Goal: Task Accomplishment & Management: Complete application form

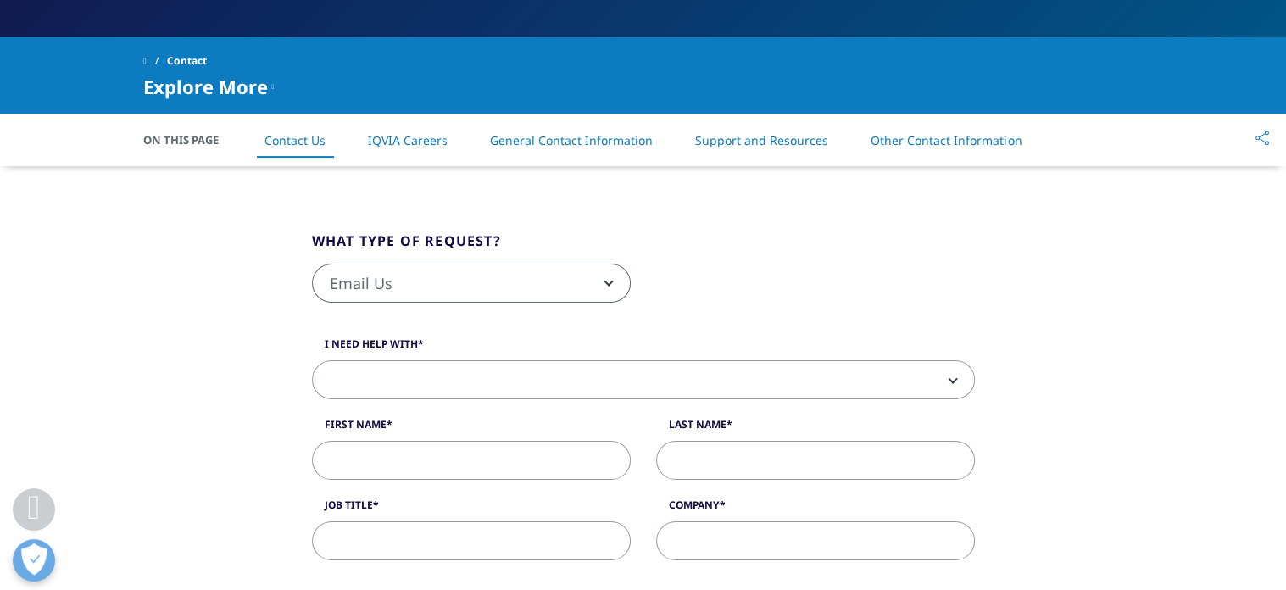
scroll to position [380, 0]
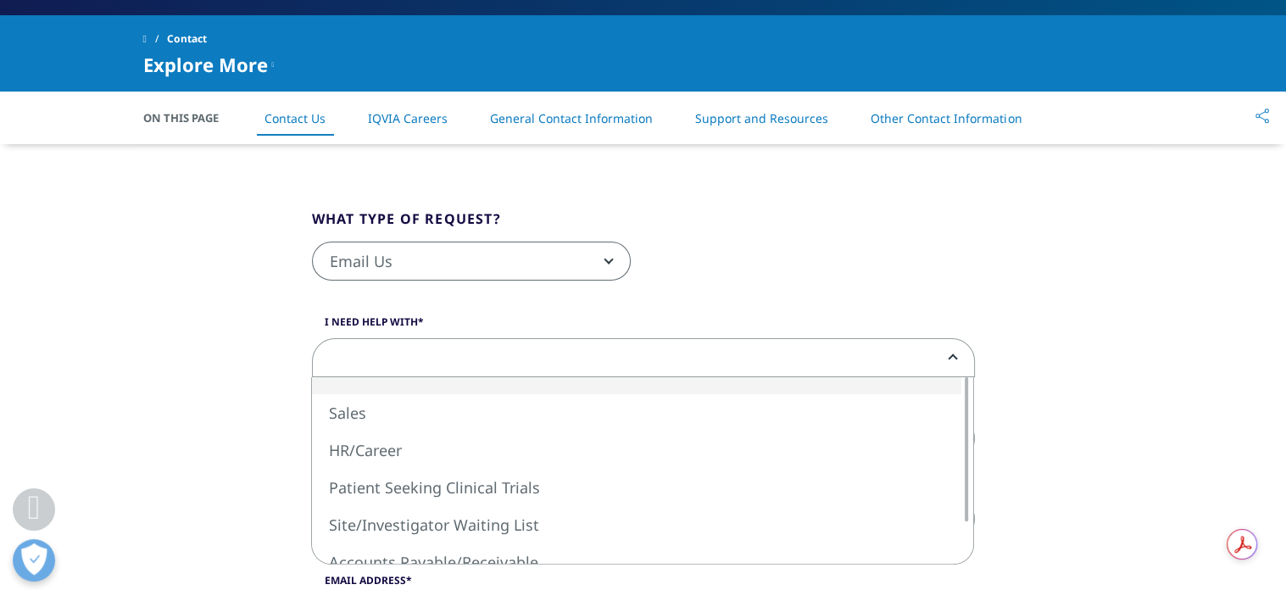
click at [443, 358] on span at bounding box center [643, 358] width 661 height 39
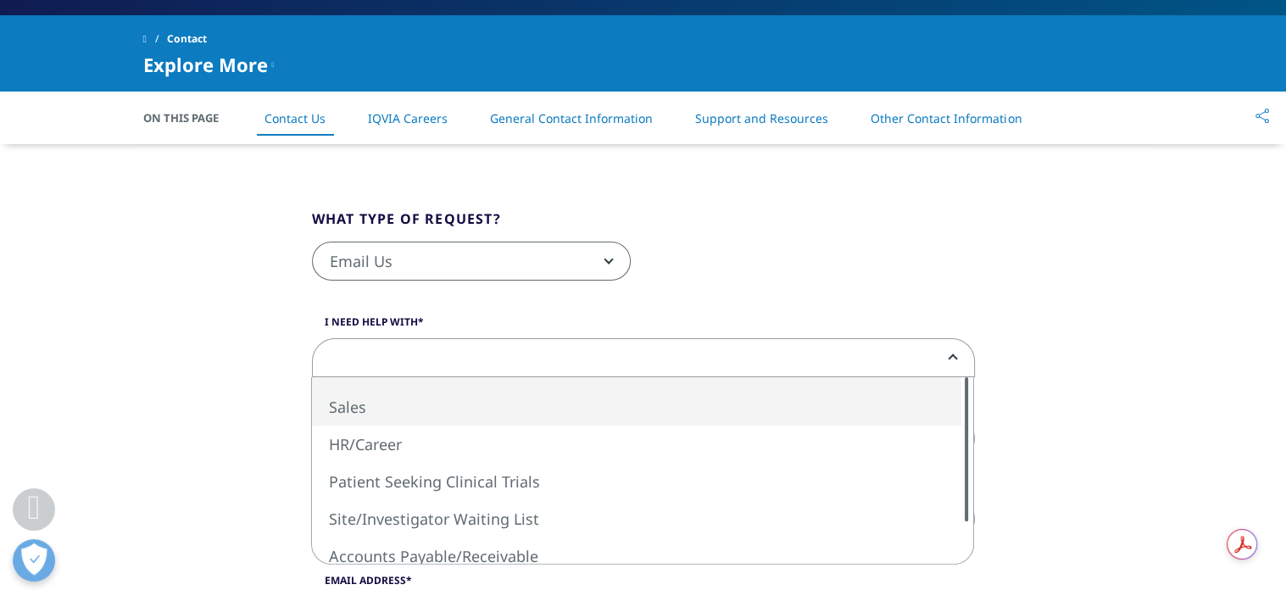
click at [939, 422] on div "Sales HR/Career Patient Seeking Clinical Trials Site/Investigator Waiting List …" at bounding box center [642, 470] width 661 height 187
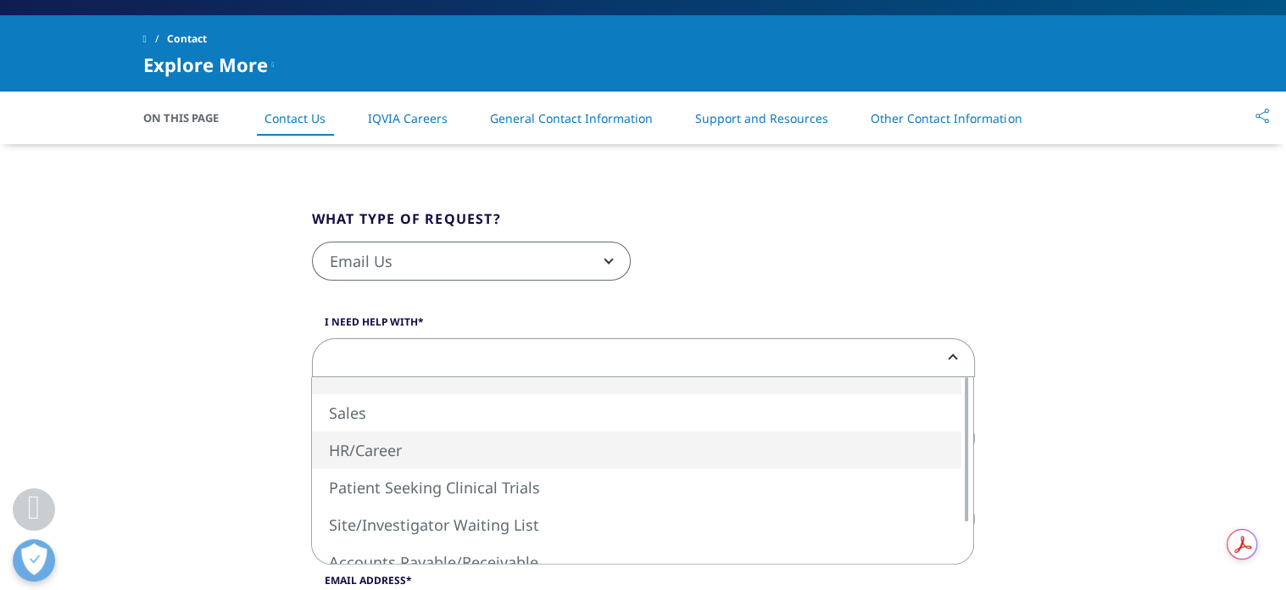
select select "HR/Career"
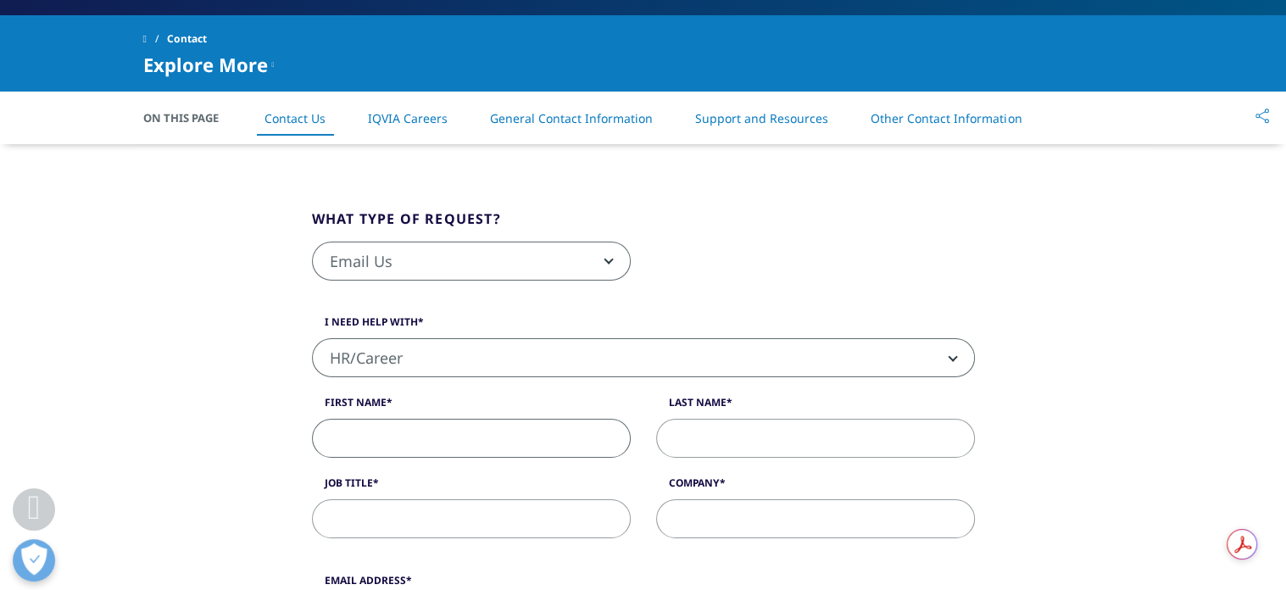
click at [560, 440] on input "First Name" at bounding box center [471, 438] width 319 height 39
type input "Jonathan"
type input "GAPA"
type input "Research Mission Consulting / Mission Science Service"
type input "gapajon@gmail.com"
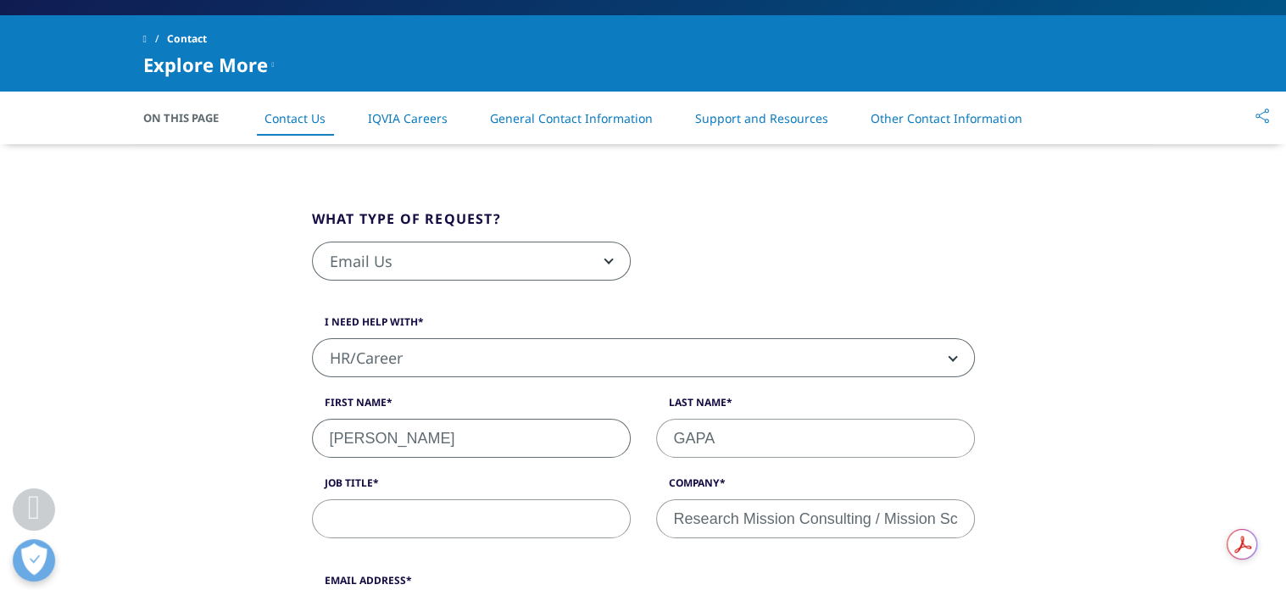
type input "8178569868"
select select "[GEOGRAPHIC_DATA]"
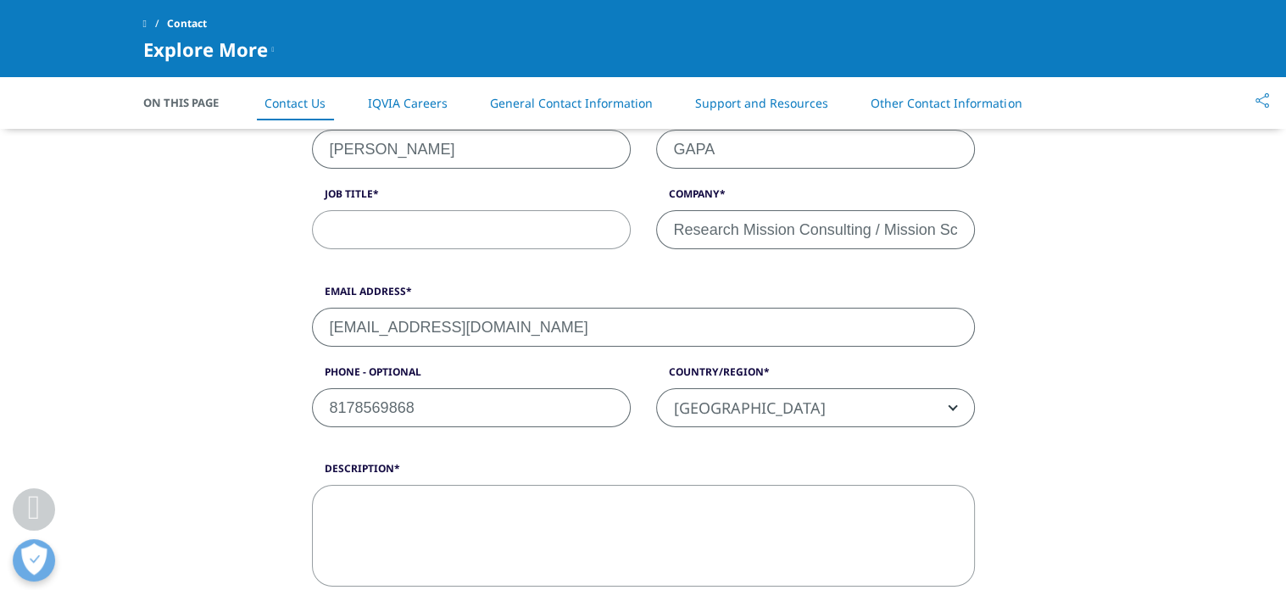
scroll to position [515, 0]
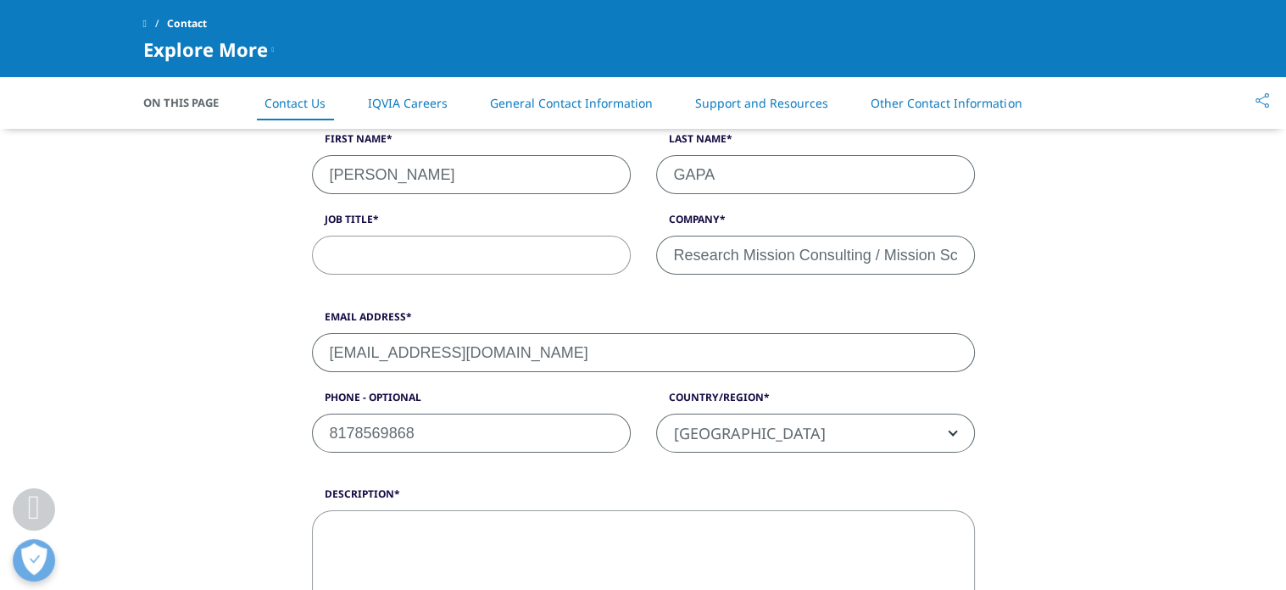
click at [382, 252] on input "Job Title" at bounding box center [471, 255] width 319 height 39
type input "Field Service Engineer"
click at [393, 523] on textarea "Description" at bounding box center [643, 561] width 663 height 102
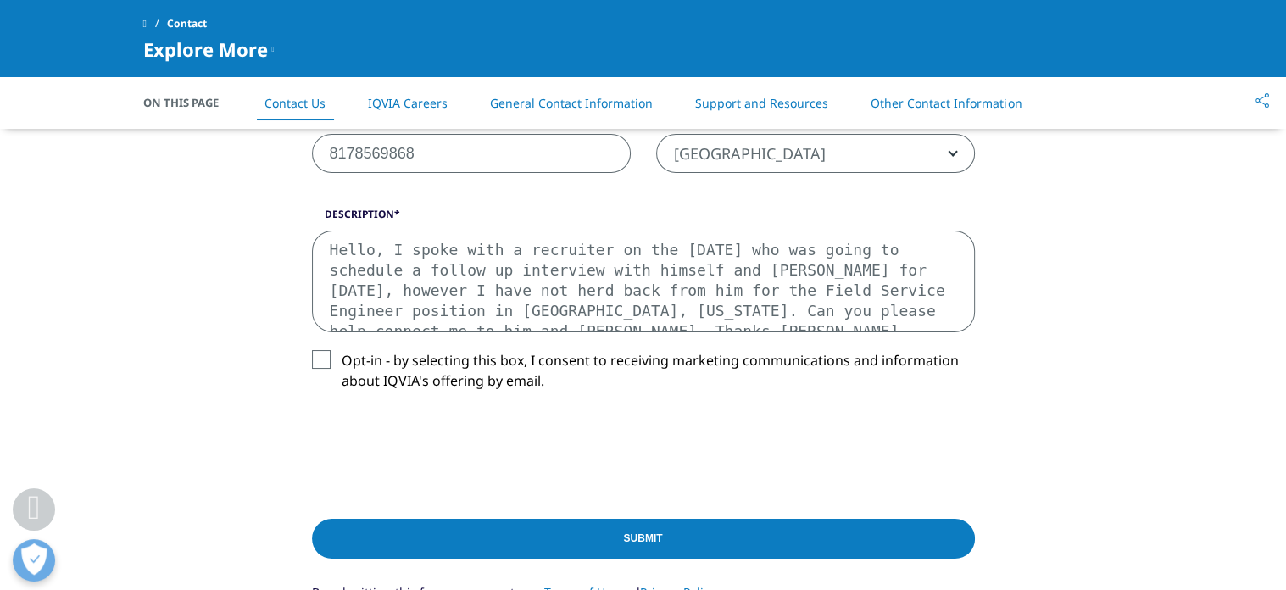
scroll to position [8, 0]
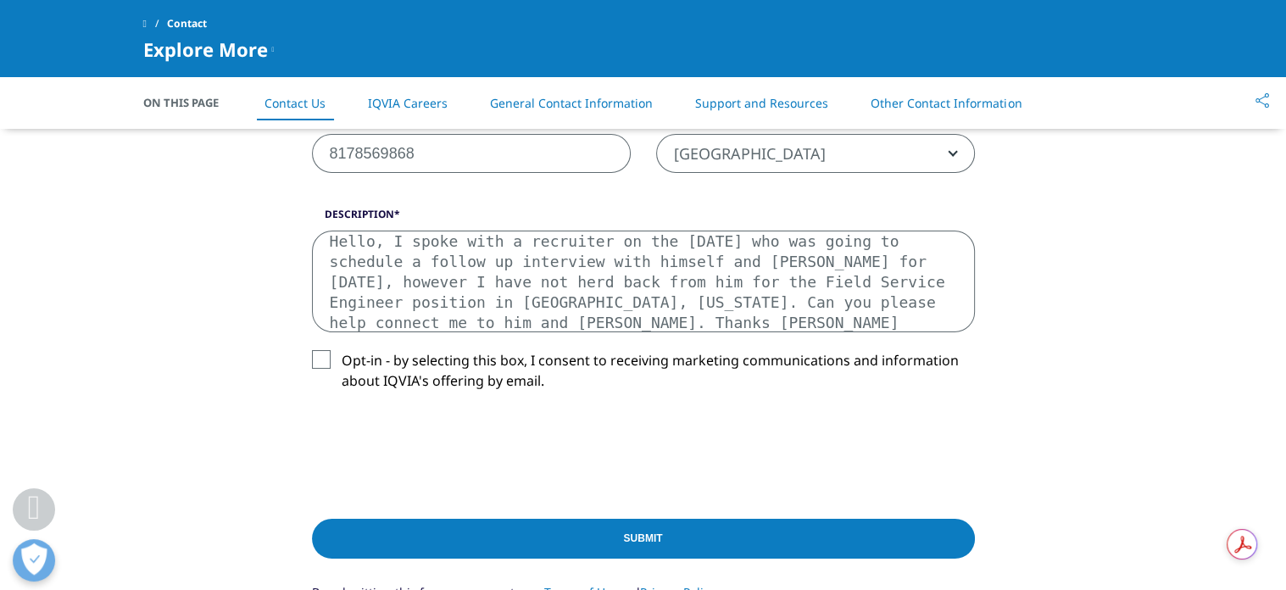
type textarea "Hello, I spoke with a recruiter on the 20th of August who was going to schedule…"
click at [319, 360] on label "Opt-in - by selecting this box, I consent to receiving marketing communications…" at bounding box center [643, 375] width 663 height 50
click at [342, 350] on input "Opt-in - by selecting this box, I consent to receiving marketing communications…" at bounding box center [342, 350] width 0 height 0
drag, startPoint x: 480, startPoint y: 318, endPoint x: 314, endPoint y: 236, distance: 185.4
click at [314, 236] on div "Description Hello, I spoke with a recruiter on the 20th of August who was going…" at bounding box center [643, 269] width 688 height 125
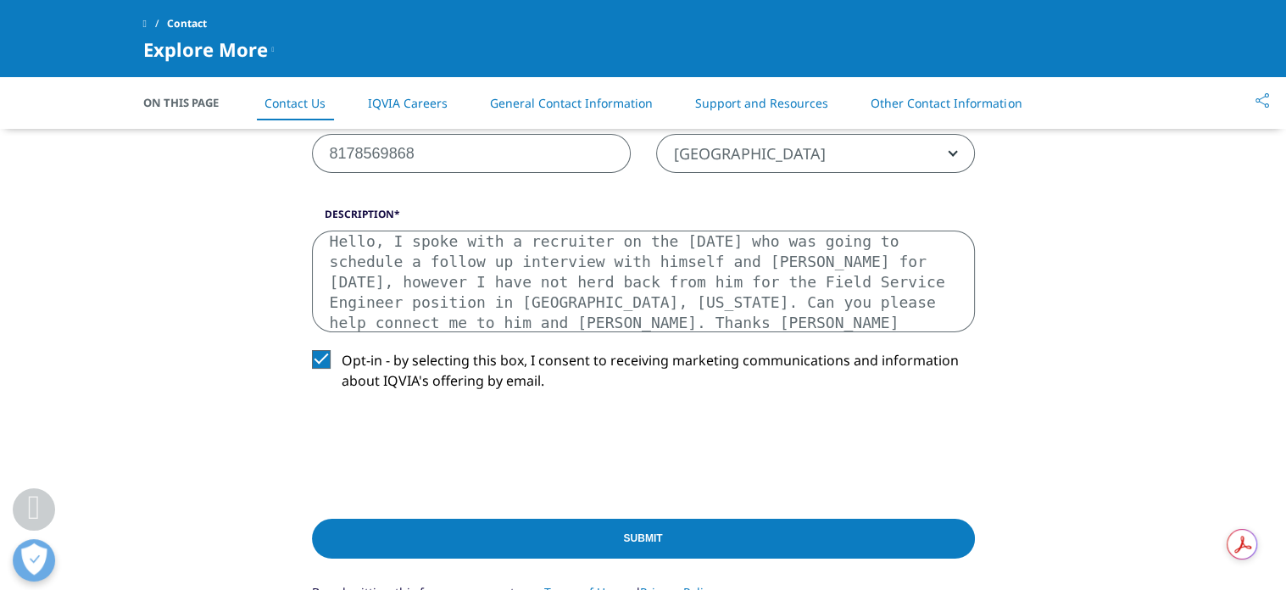
click at [465, 530] on input "Submit" at bounding box center [643, 539] width 663 height 40
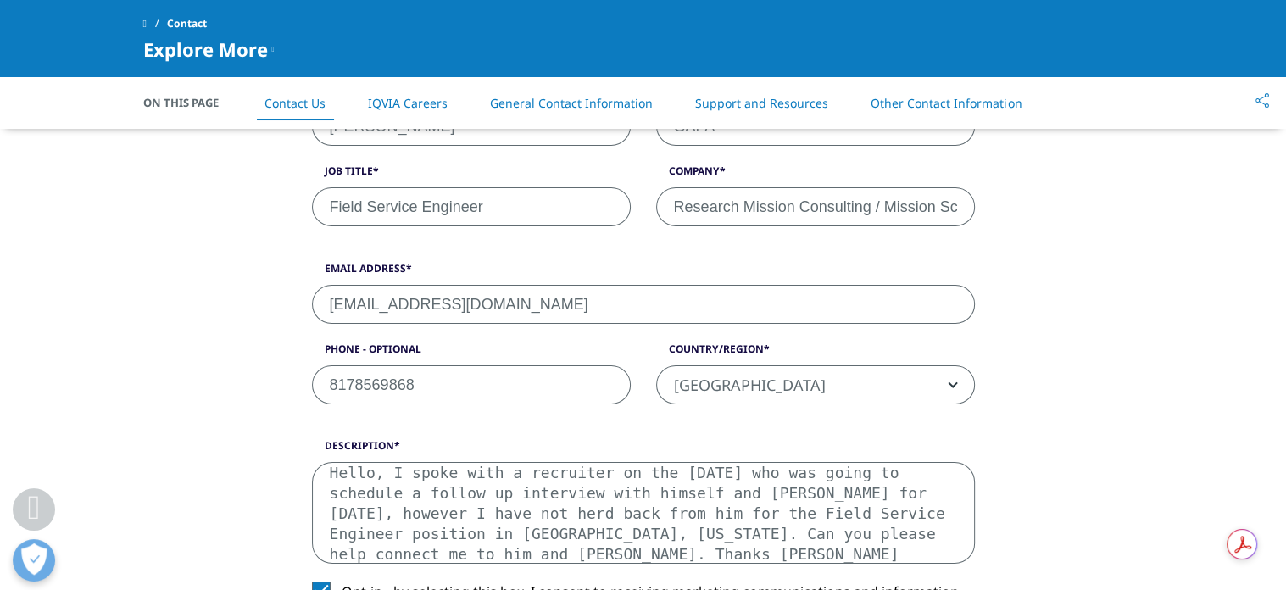
scroll to position [459, 0]
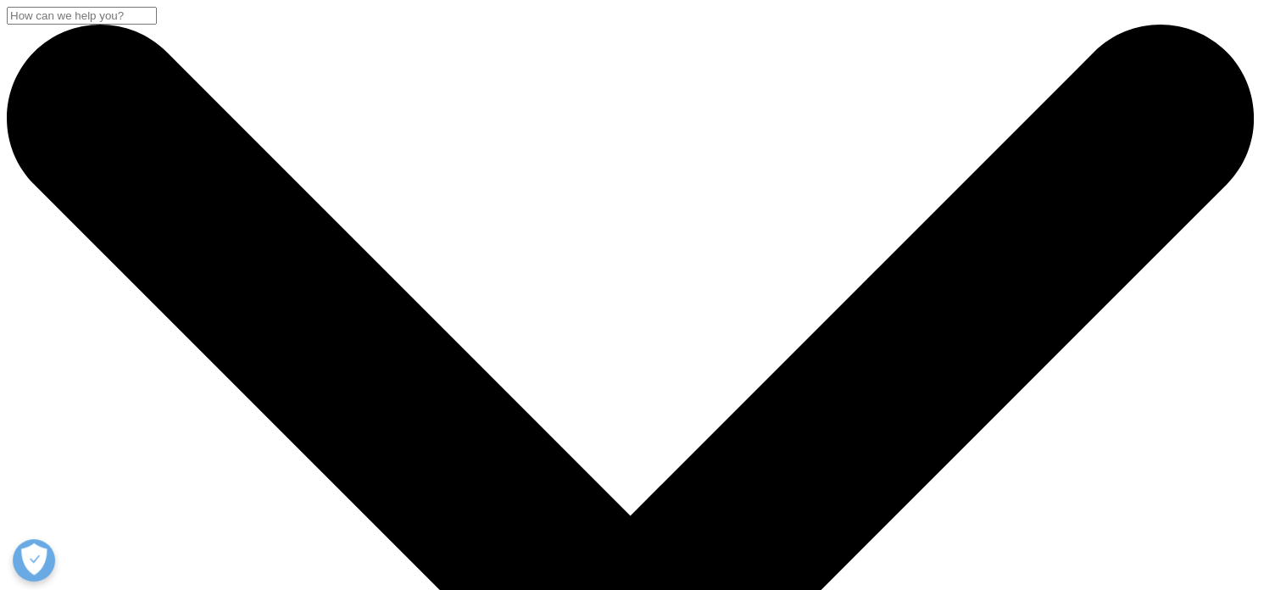
scroll to position [10, 0]
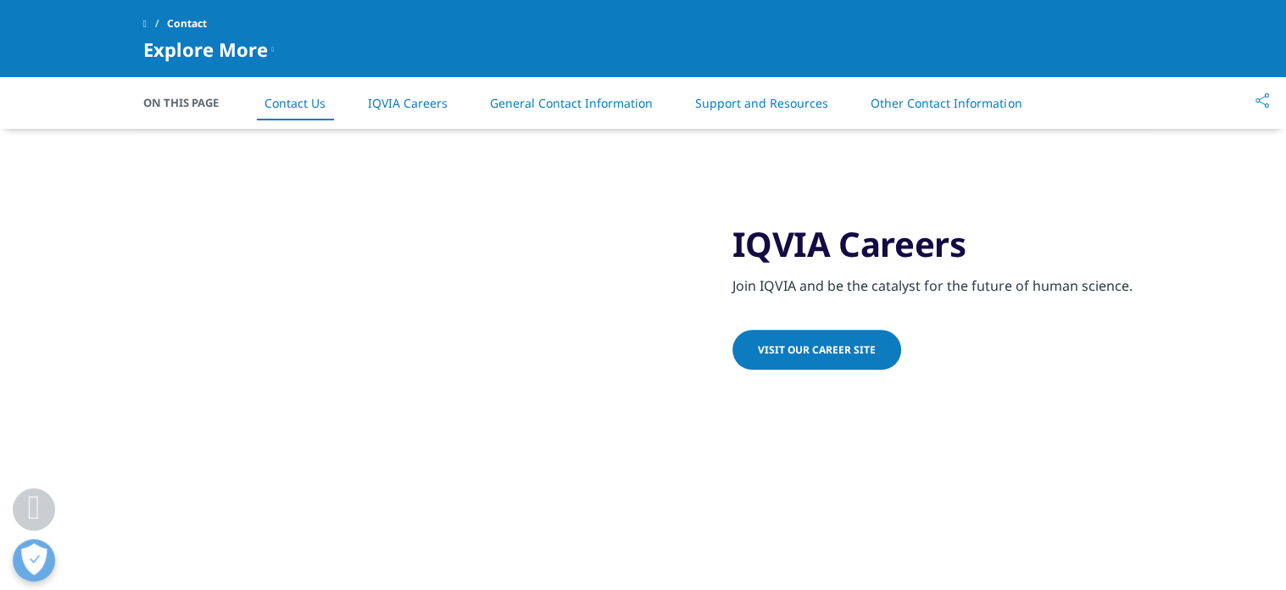
scroll to position [1331, 0]
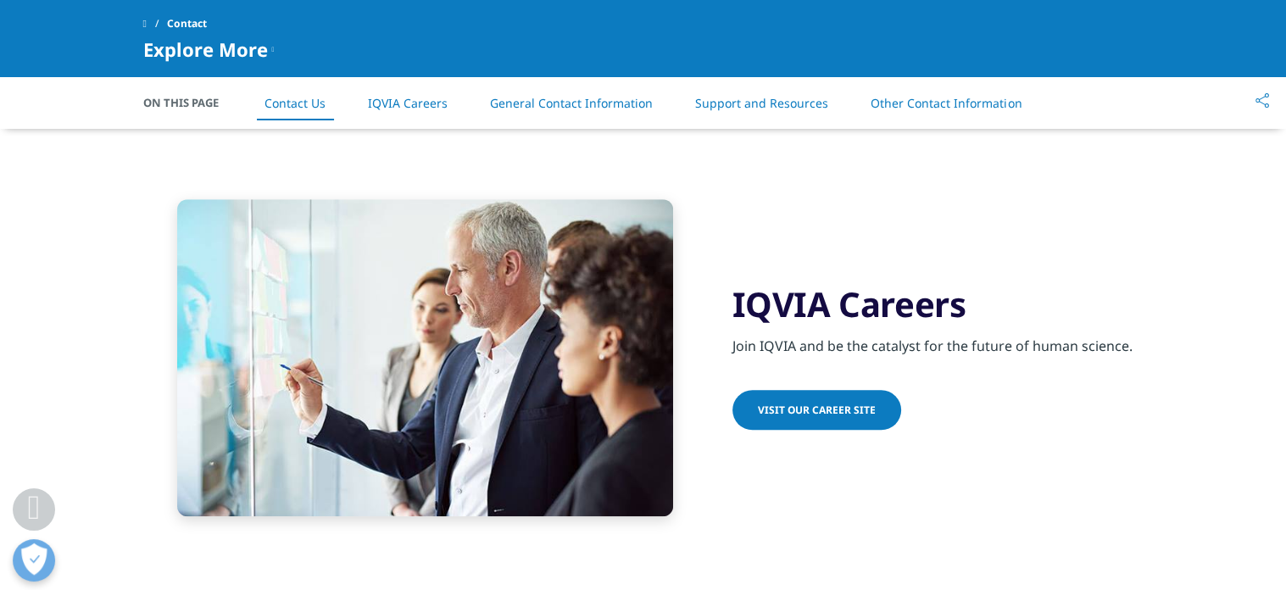
click at [863, 410] on span "Visit our Career Site" at bounding box center [817, 410] width 118 height 14
